Goal: Task Accomplishment & Management: Use online tool/utility

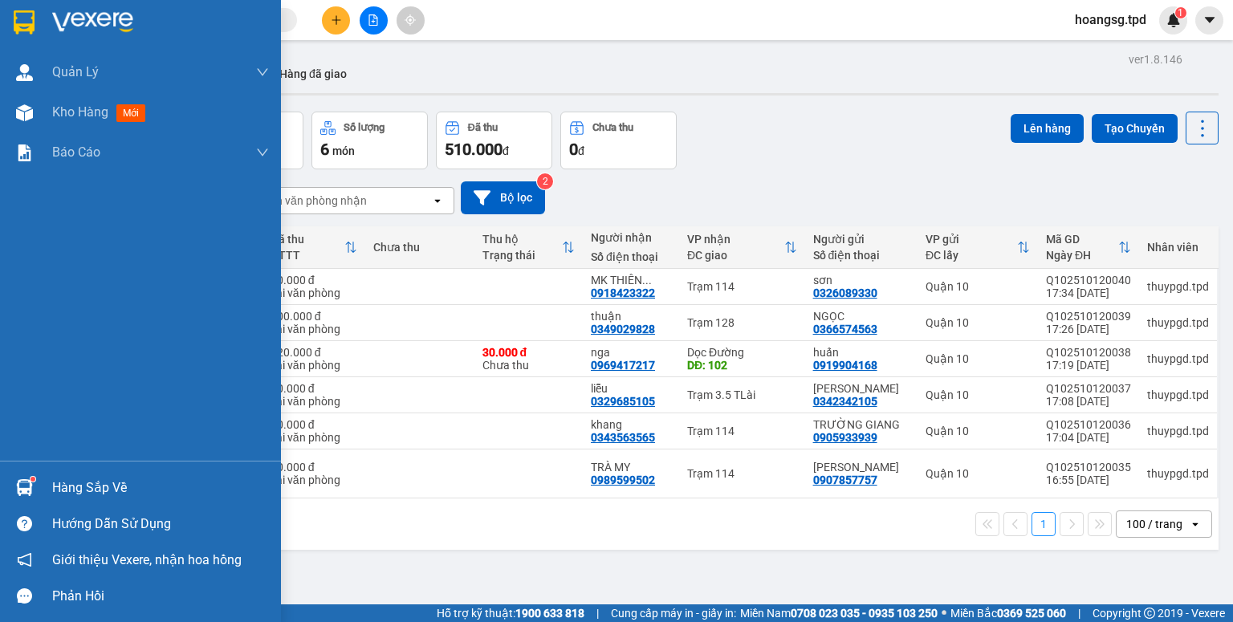
click at [55, 478] on div "Hàng sắp về" at bounding box center [160, 488] width 217 height 24
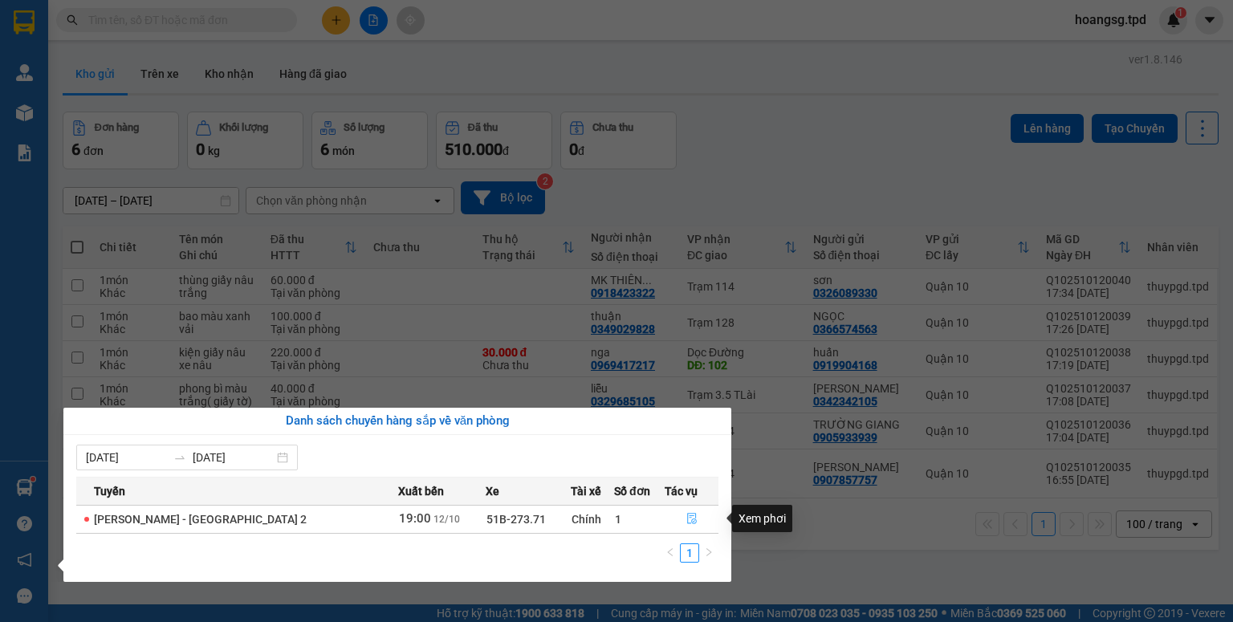
click at [686, 519] on icon "file-done" at bounding box center [691, 518] width 11 height 11
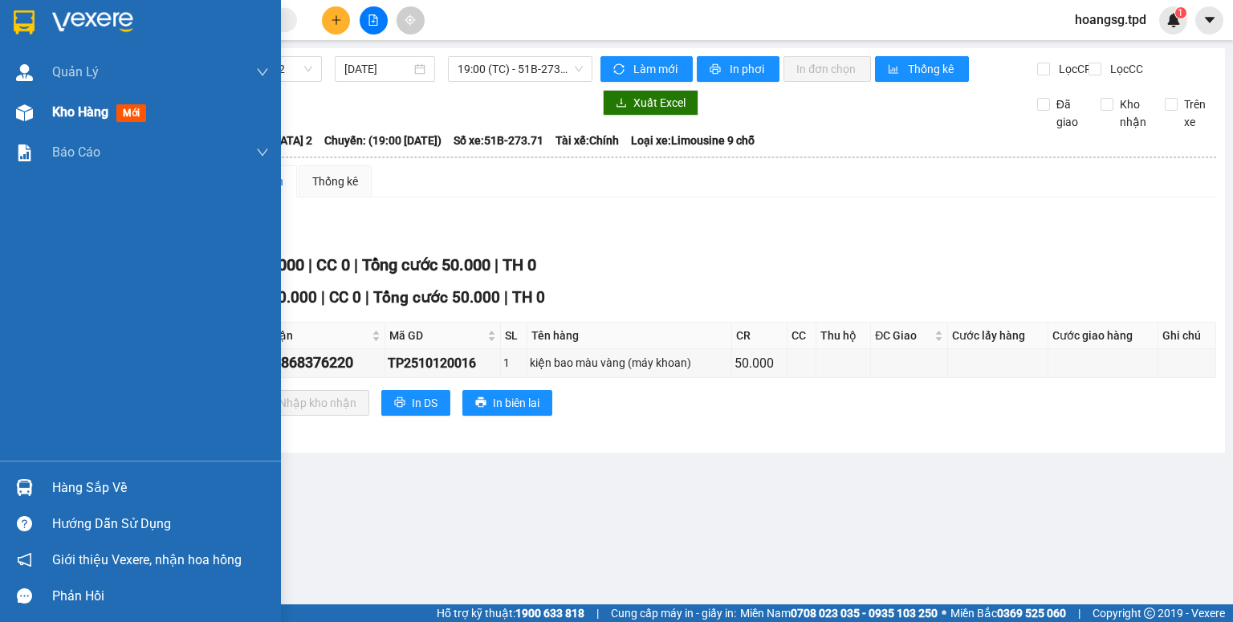
click at [134, 119] on span "mới" at bounding box center [131, 113] width 30 height 18
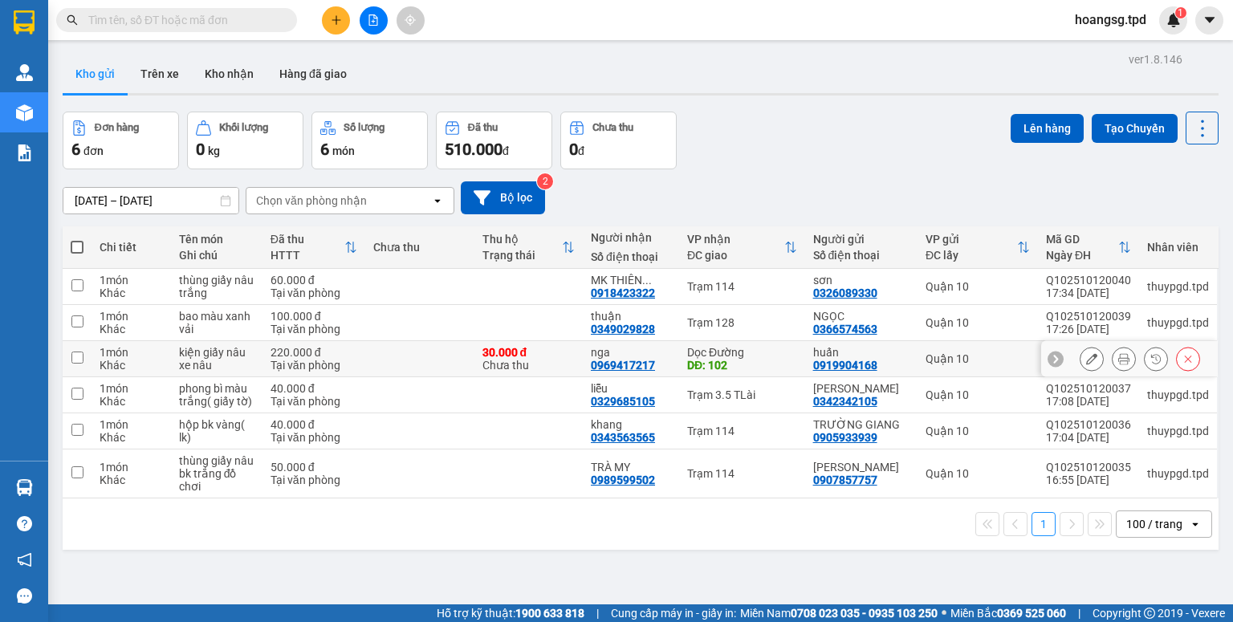
click at [79, 357] on input "checkbox" at bounding box center [77, 358] width 12 height 12
checkbox input "true"
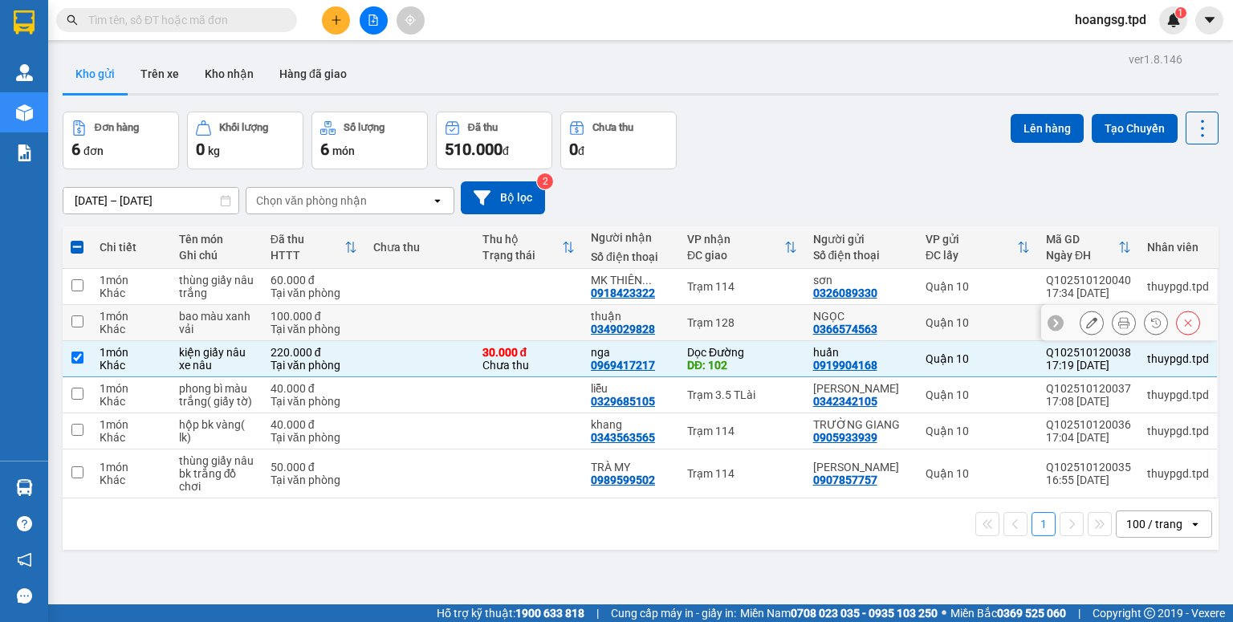
click at [82, 325] on input "checkbox" at bounding box center [77, 322] width 12 height 12
checkbox input "true"
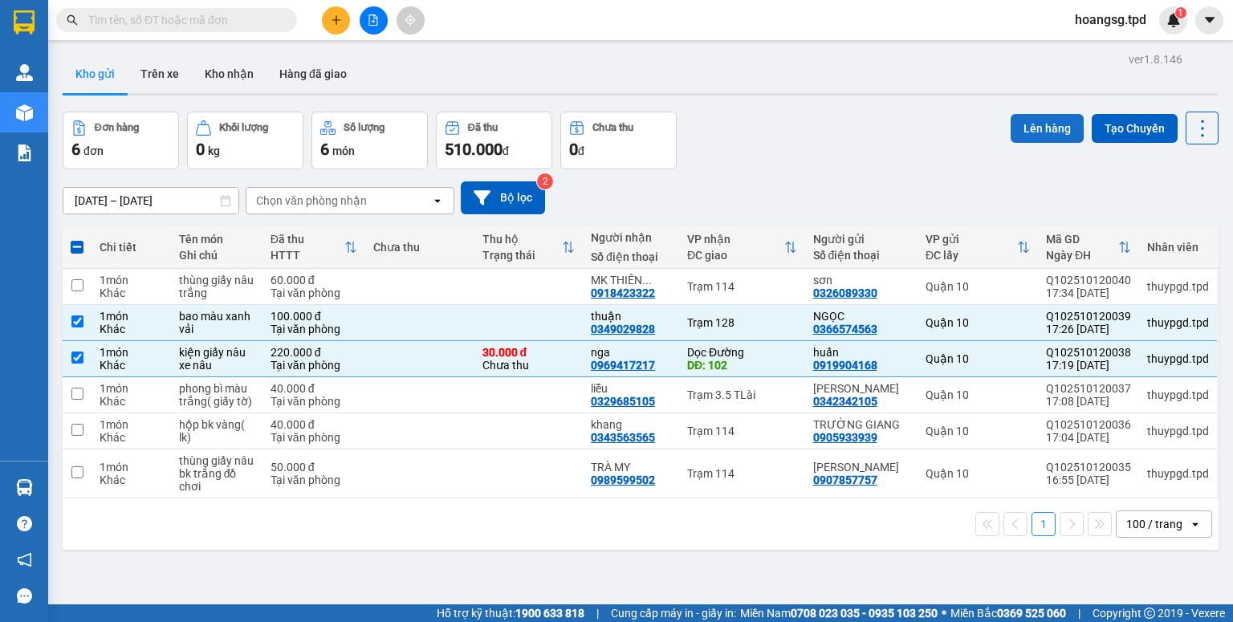
click at [1040, 130] on button "Lên hàng" at bounding box center [1047, 128] width 73 height 29
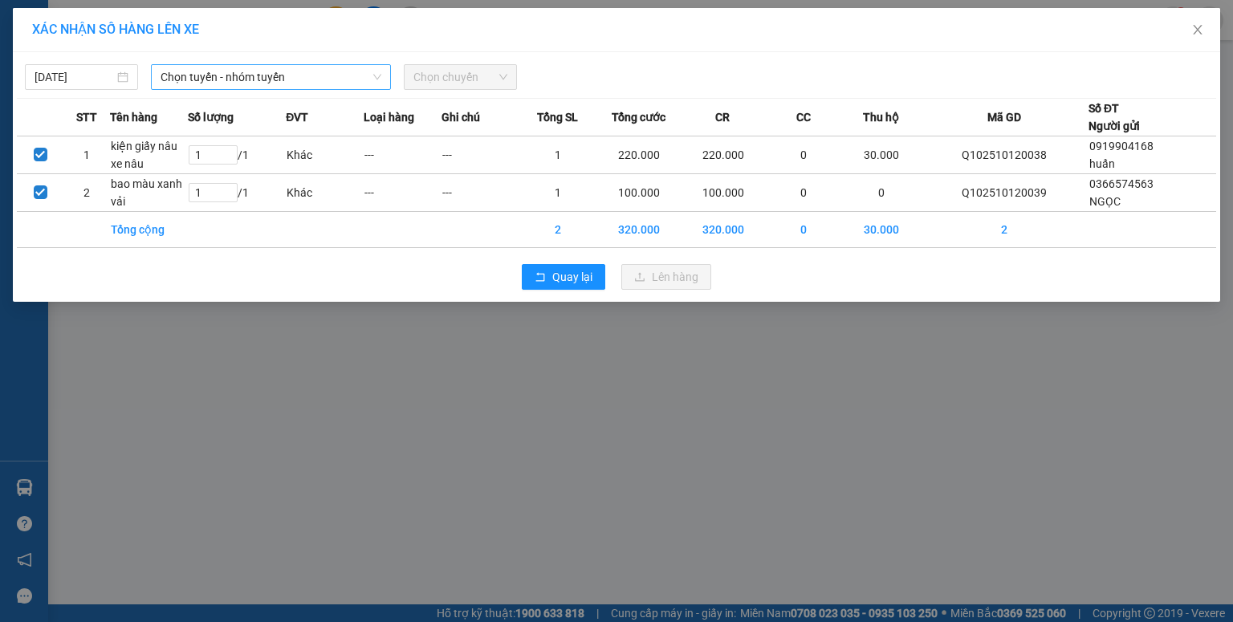
click at [193, 79] on span "Chọn tuyến - nhóm tuyến" at bounding box center [271, 77] width 221 height 24
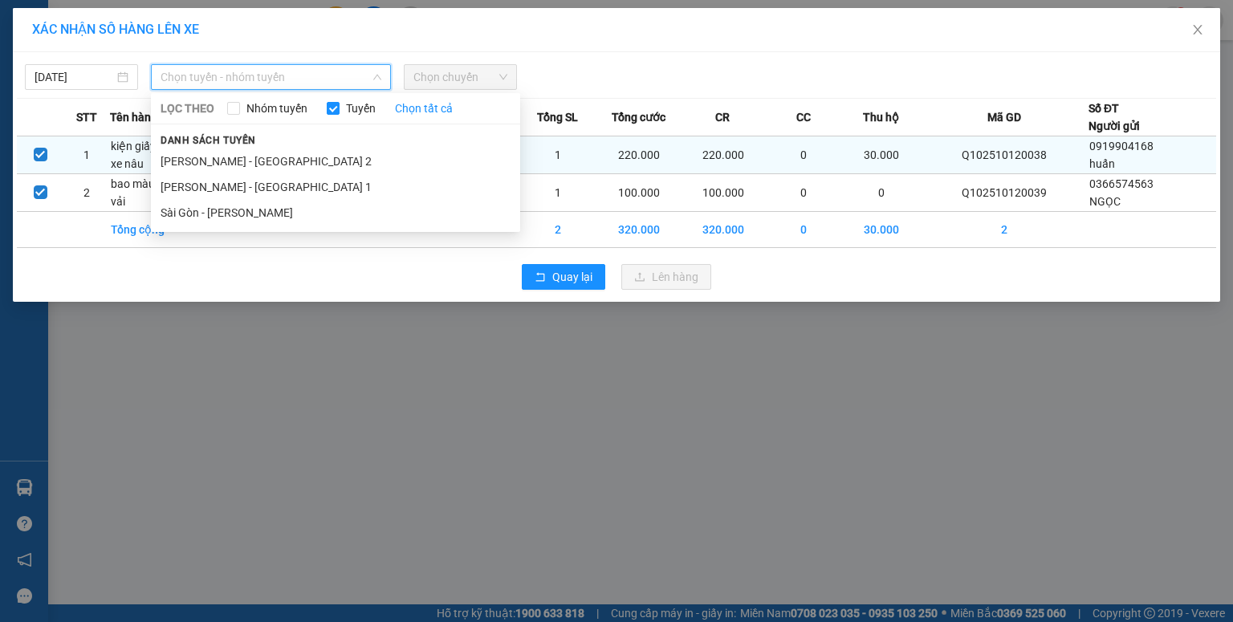
drag, startPoint x: 201, startPoint y: 212, endPoint x: 344, endPoint y: 156, distance: 153.6
click at [202, 212] on li "Sài Gòn - [PERSON_NAME]" at bounding box center [335, 213] width 369 height 26
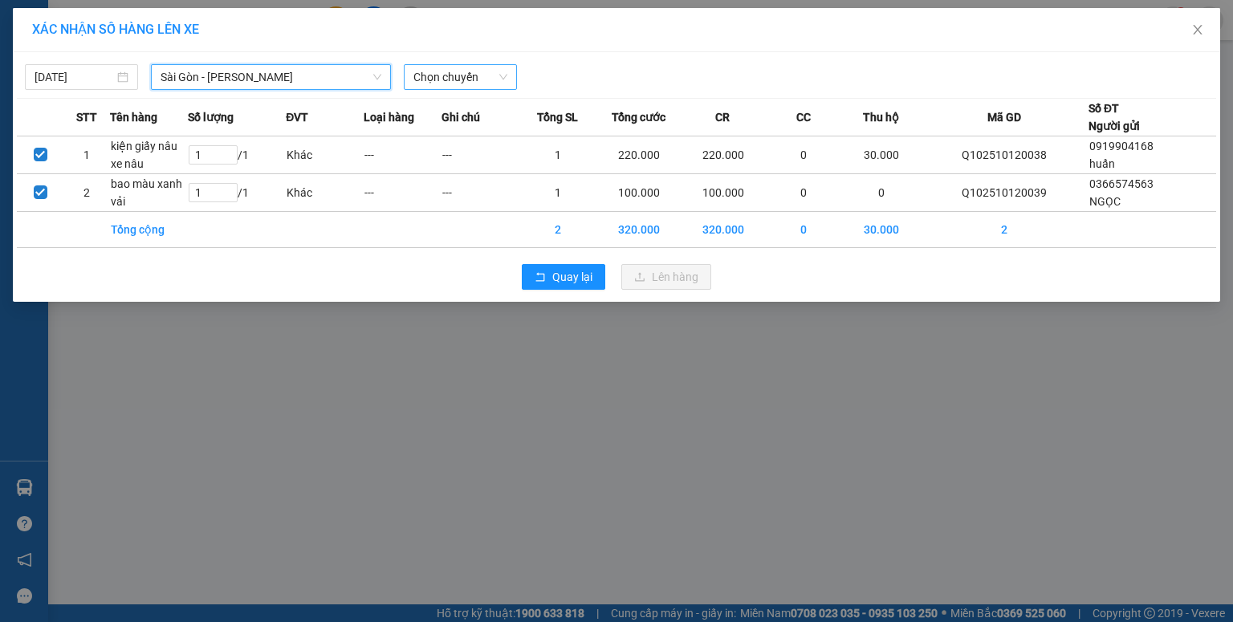
click at [454, 81] on span "Chọn chuyến" at bounding box center [460, 77] width 94 height 24
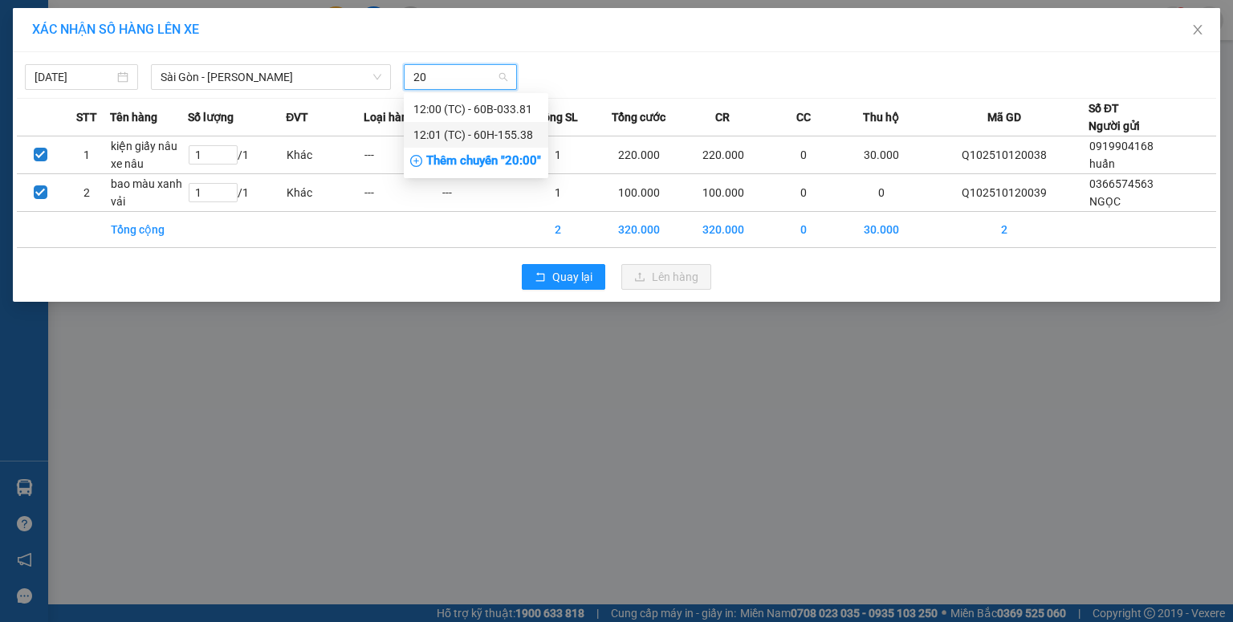
type input "20"
drag, startPoint x: 446, startPoint y: 161, endPoint x: 465, endPoint y: 162, distance: 19.3
click at [451, 162] on div "Thêm chuyến " 20:00 "" at bounding box center [476, 161] width 145 height 27
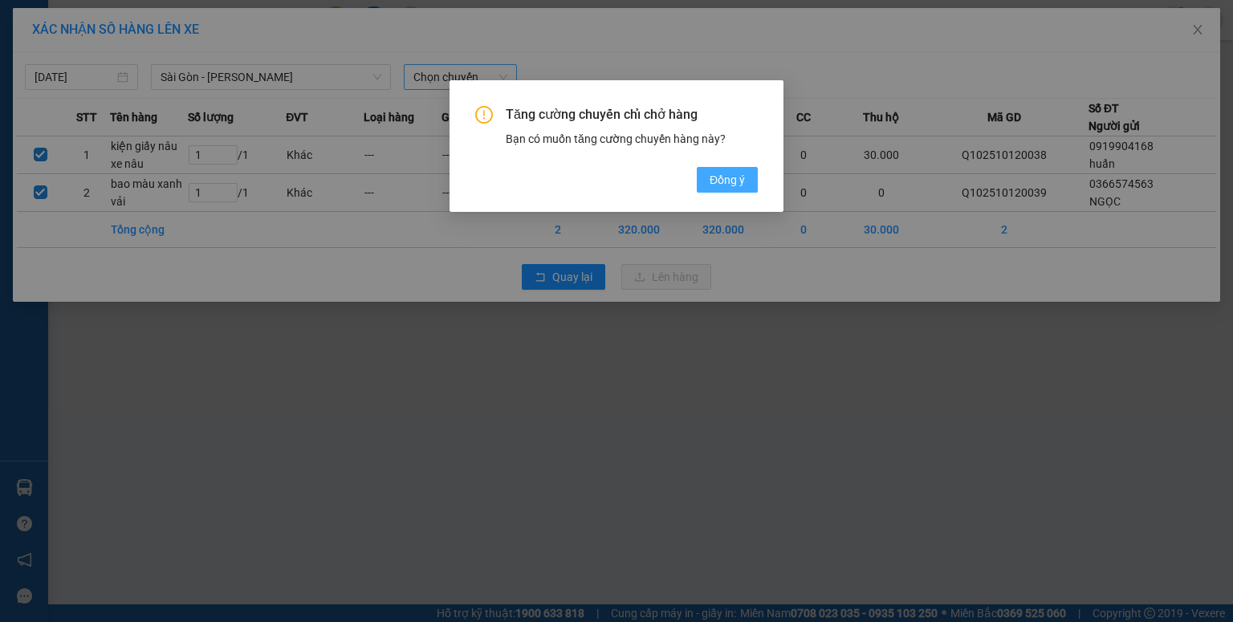
click at [718, 184] on span "Đồng ý" at bounding box center [727, 180] width 35 height 18
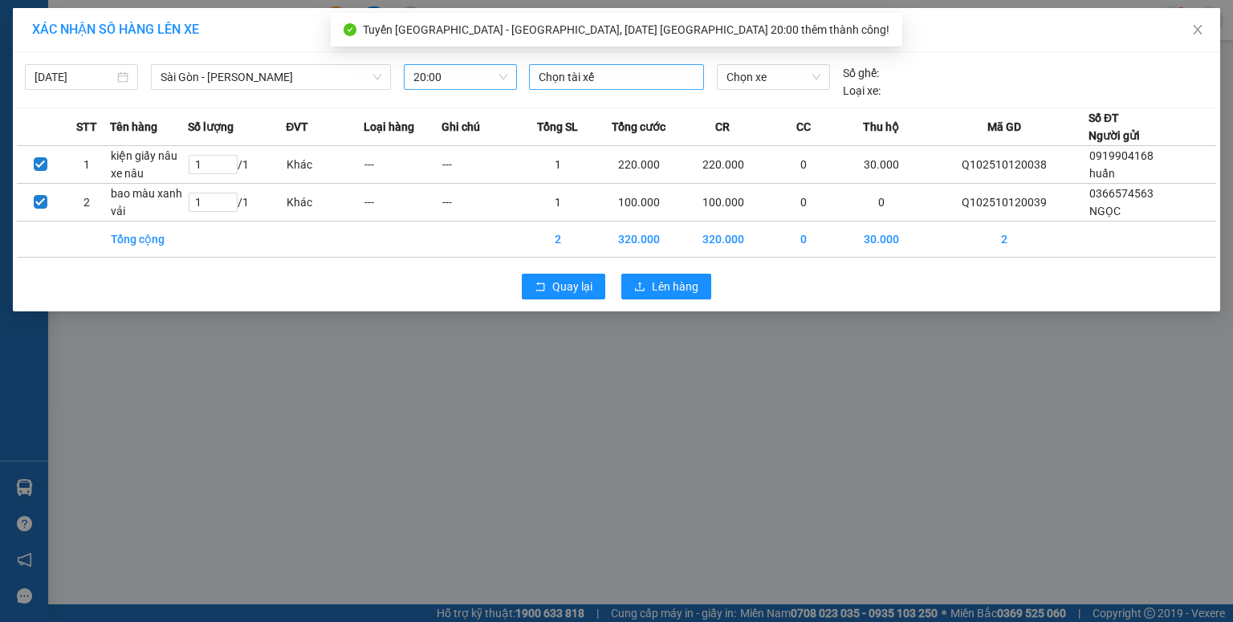
click at [556, 67] on div at bounding box center [616, 76] width 167 height 19
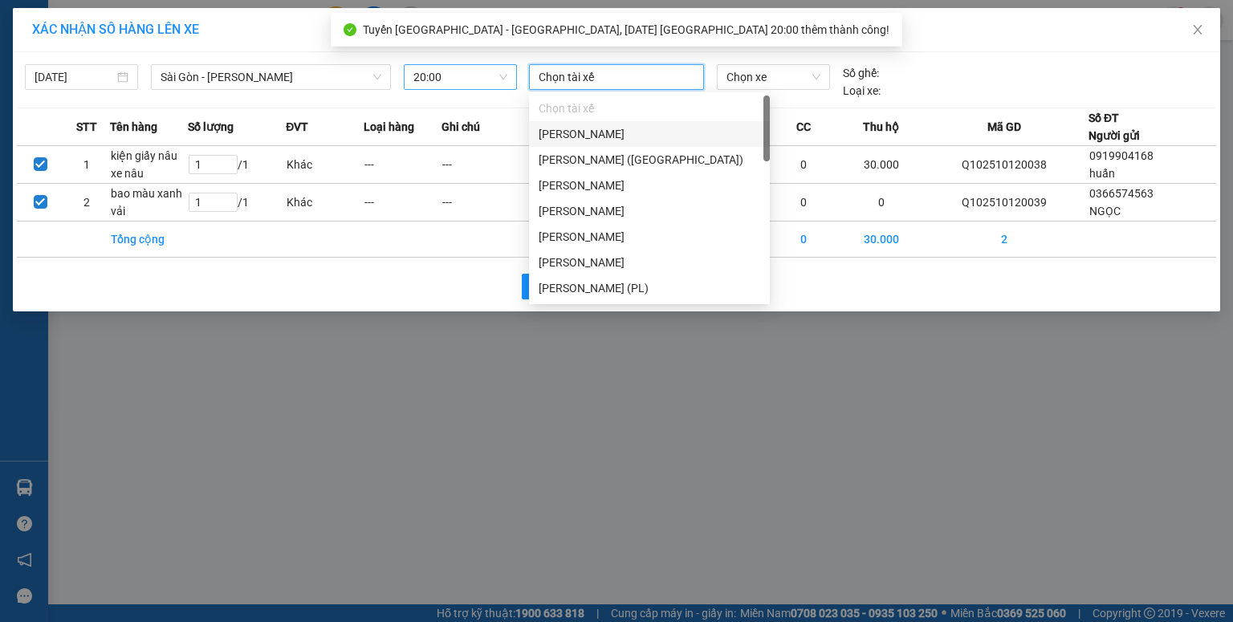
type input "D"
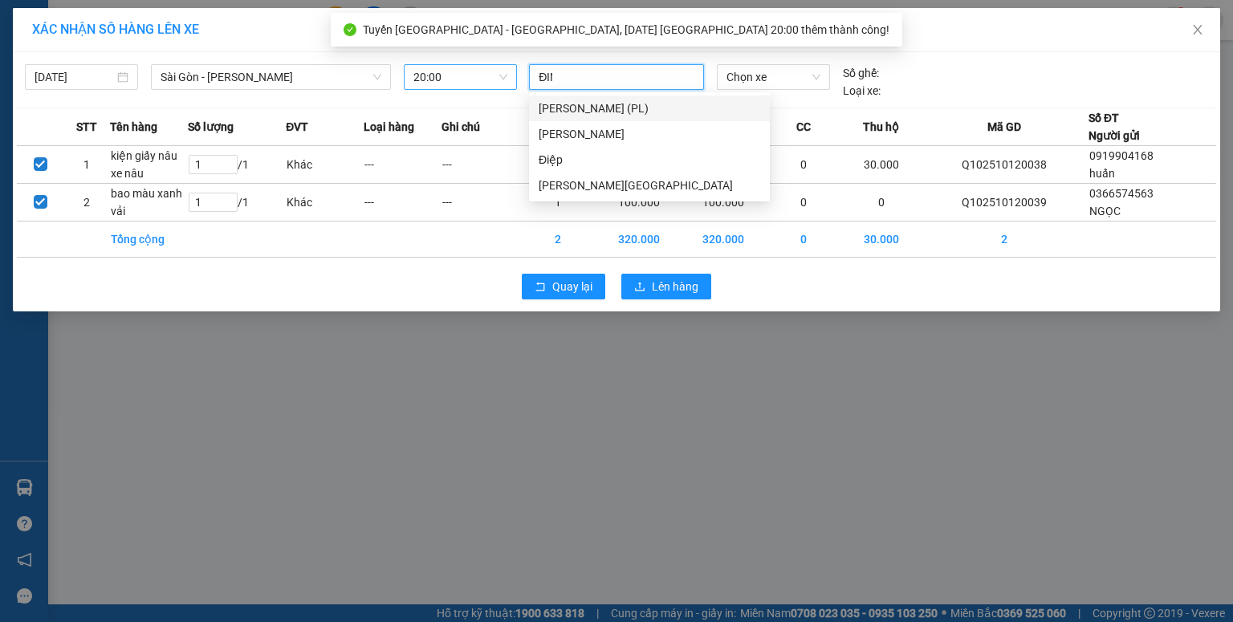
type input "ĐINH"
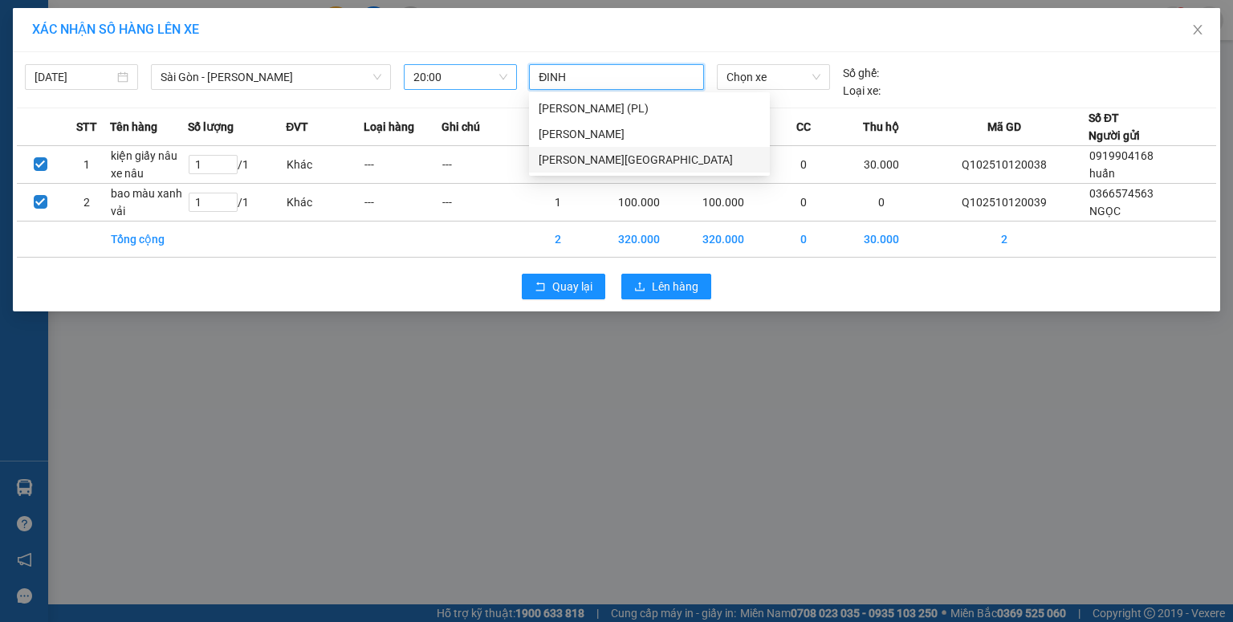
drag, startPoint x: 562, startPoint y: 157, endPoint x: 767, endPoint y: 104, distance: 211.5
click at [565, 157] on div "[PERSON_NAME][GEOGRAPHIC_DATA]" at bounding box center [650, 160] width 222 height 18
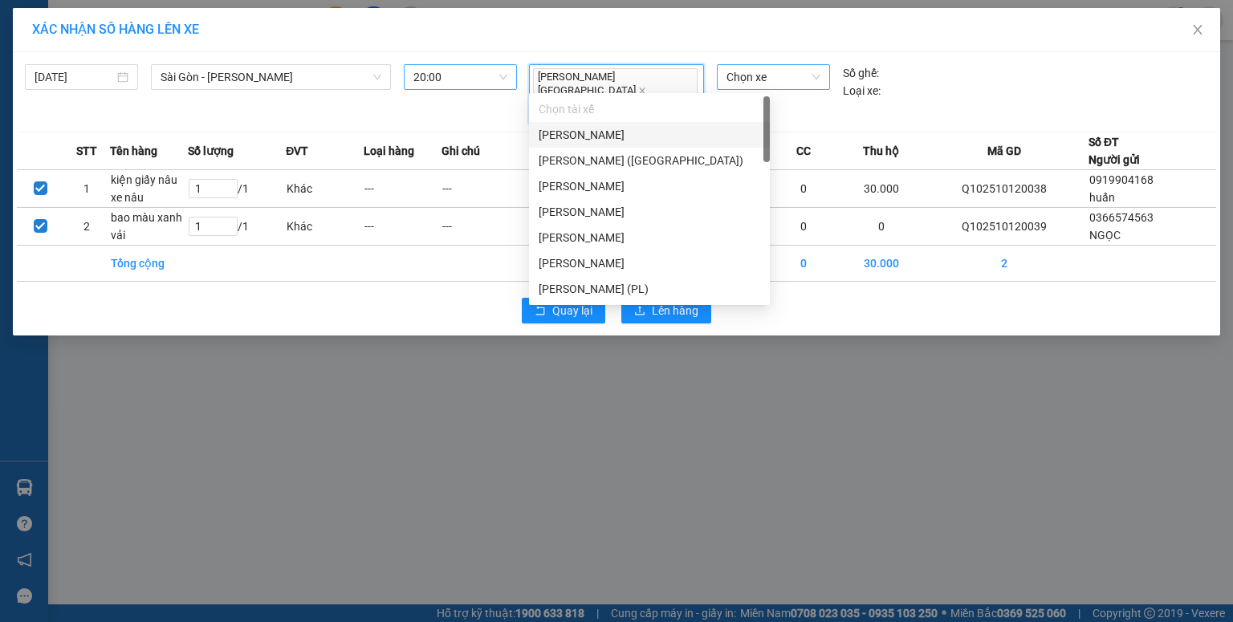
click at [786, 80] on span "Chọn xe" at bounding box center [773, 77] width 93 height 24
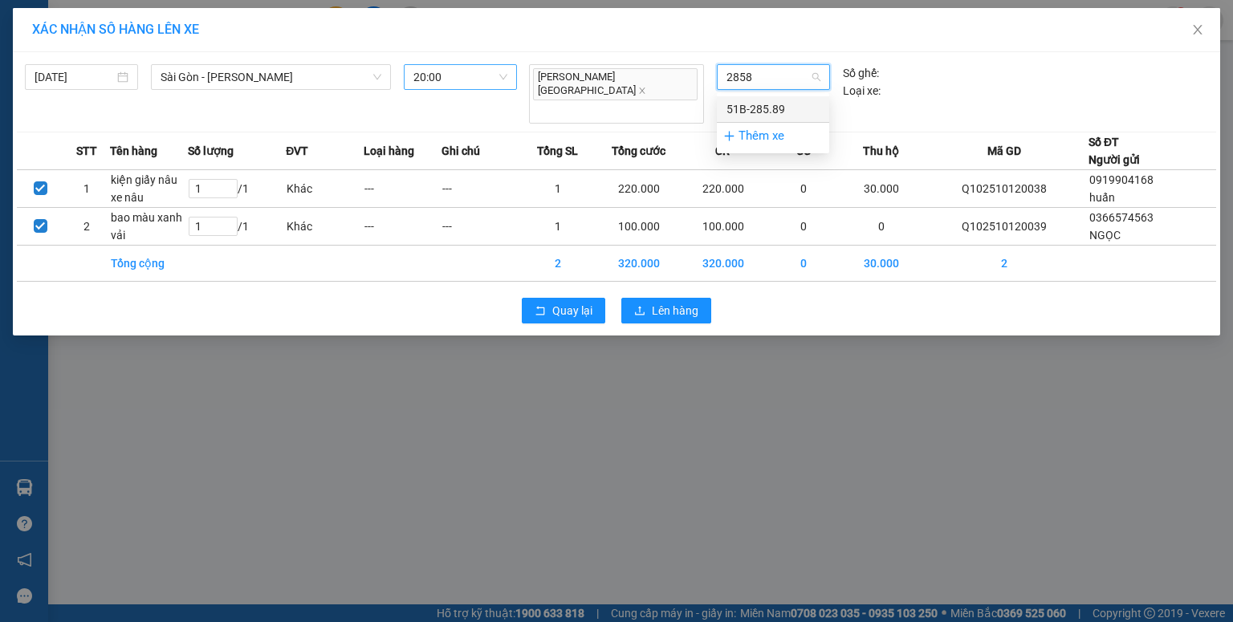
type input "28589"
click at [806, 108] on div "51B-285.89" at bounding box center [773, 109] width 93 height 18
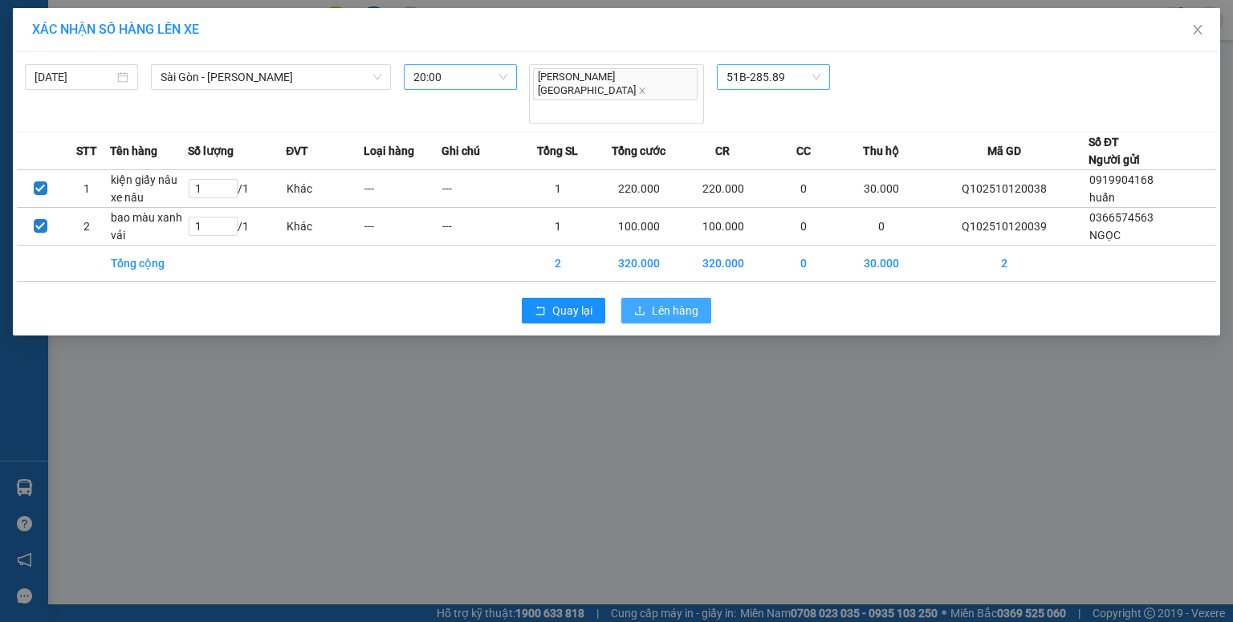
drag, startPoint x: 668, startPoint y: 275, endPoint x: 666, endPoint y: 245, distance: 29.7
click at [668, 302] on span "Lên hàng" at bounding box center [675, 311] width 47 height 18
